Goal: Answer question/provide support: Answer question/provide support

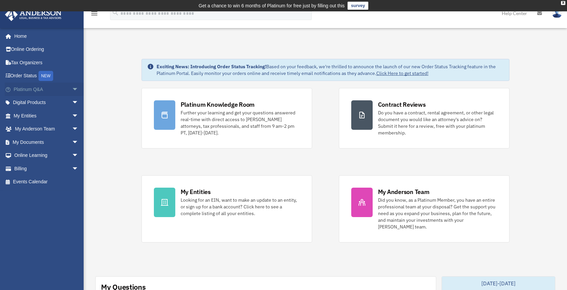
click at [72, 89] on span "arrow_drop_down" at bounding box center [78, 90] width 13 height 14
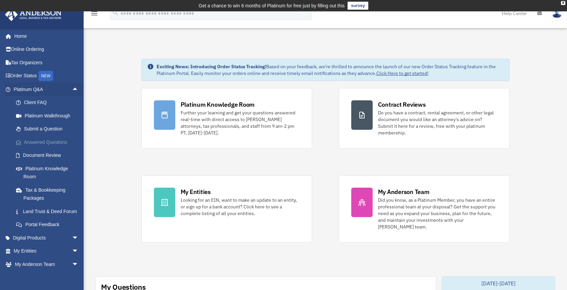
click at [38, 140] on link "Answered Questions" at bounding box center [48, 141] width 79 height 13
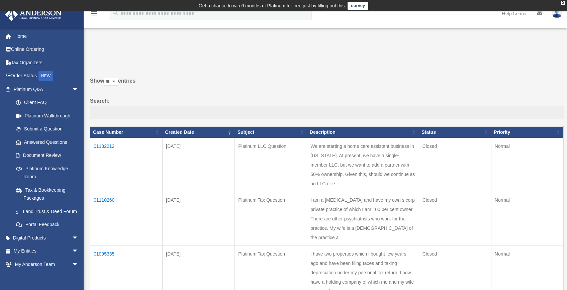
click at [110, 145] on td "01132212" at bounding box center [126, 165] width 72 height 54
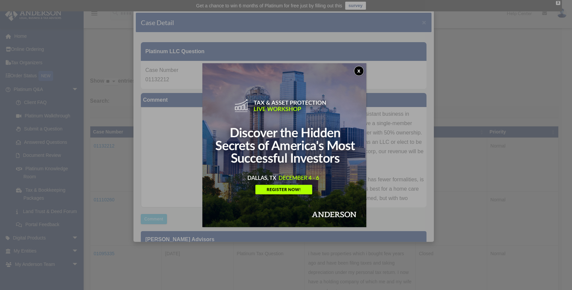
click at [360, 72] on button "x" at bounding box center [359, 71] width 10 height 10
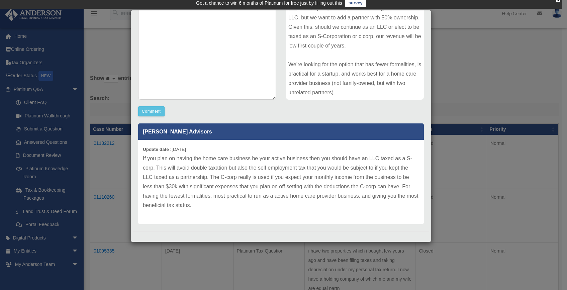
scroll to position [107, 0]
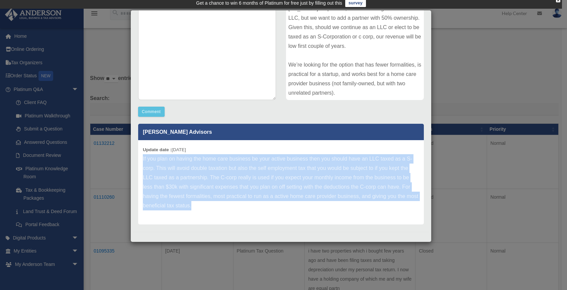
drag, startPoint x: 207, startPoint y: 207, endPoint x: 142, endPoint y: 158, distance: 81.3
click at [142, 158] on div "Update date : [DATE] If you plan on having the home care business be your activ…" at bounding box center [281, 182] width 286 height 84
copy p "If you plan on having the home care business be your active business then you s…"
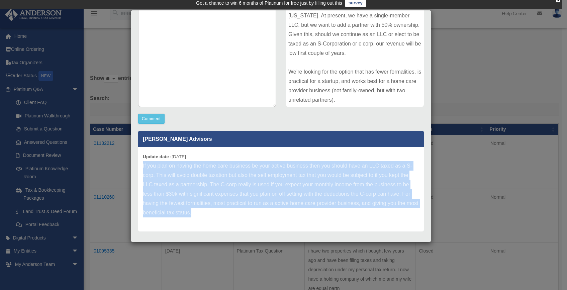
scroll to position [0, 0]
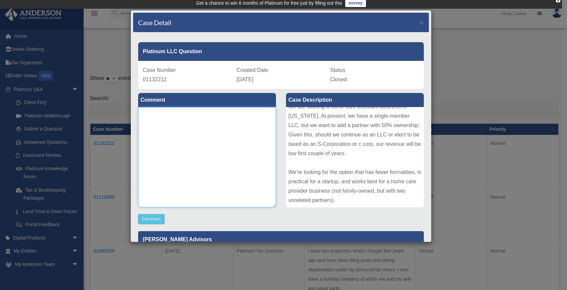
click at [202, 141] on textarea at bounding box center [207, 157] width 138 height 100
type textarea "**********"
click at [156, 220] on button "Comment" at bounding box center [151, 219] width 26 height 10
